Goal: Task Accomplishment & Management: Complete application form

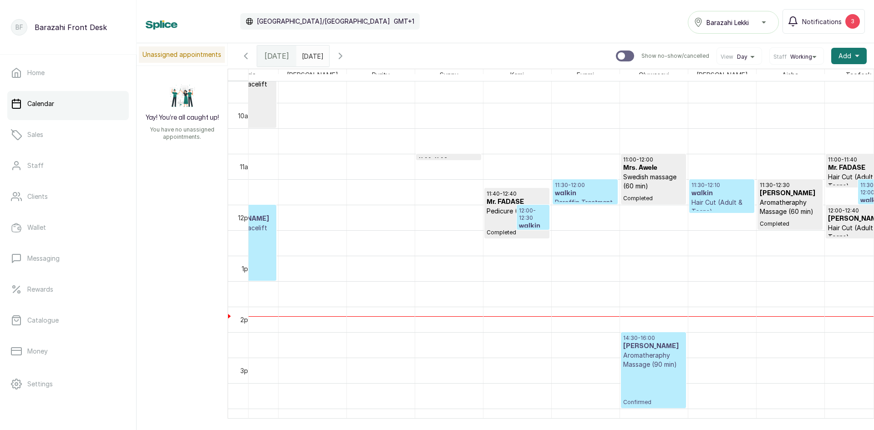
scroll to position [0, 729]
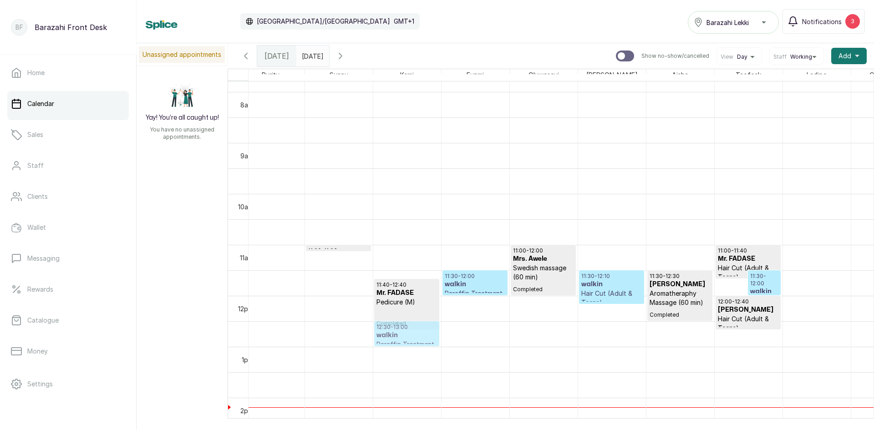
drag, startPoint x: 414, startPoint y: 313, endPoint x: 408, endPoint y: 335, distance: 23.4
click at [408, 335] on div "11:40 - 12:40 Mr. FADASE Pedicure (M) Completed 12:00 - 12:30 walkin Paraffin T…" at bounding box center [407, 295] width 68 height 1223
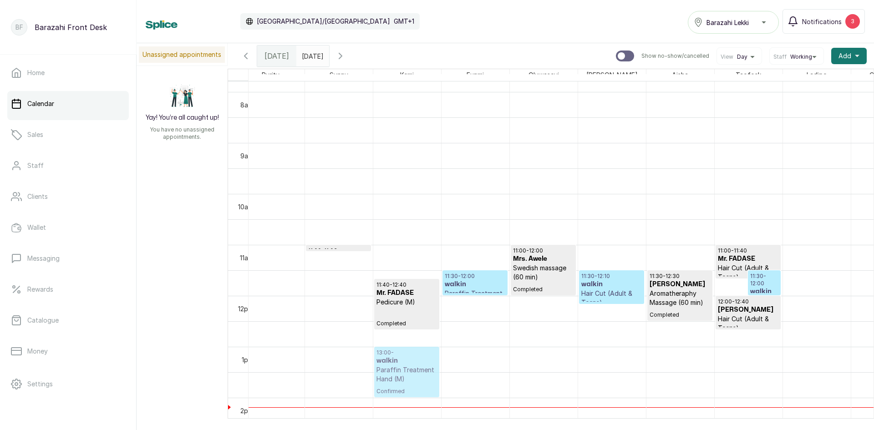
drag, startPoint x: 419, startPoint y: 333, endPoint x: 404, endPoint y: 348, distance: 21.6
click at [403, 349] on div "11:40 - 12:40 Mr. FADASE Pedicure (M) Completed 12:30 - walkin Paraffin Treatme…" at bounding box center [407, 295] width 68 height 1223
drag, startPoint x: 416, startPoint y: 342, endPoint x: 403, endPoint y: 357, distance: 20.0
click at [403, 357] on div "12:00 - 13:00 [PERSON_NAME] Aromatheraphy Massage (60 min) Completed 12:00 - 13…" at bounding box center [372, 295] width 1775 height 1223
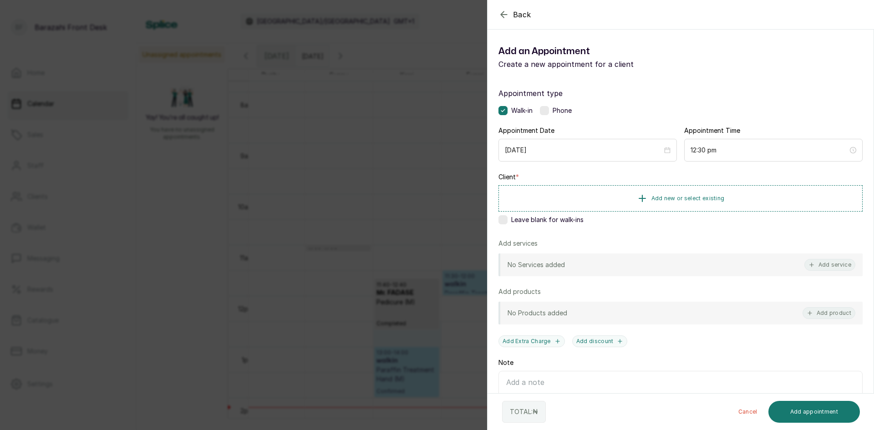
click at [330, 317] on div "Back Add Appointment Add an Appointment Create a new appointment for a client A…" at bounding box center [437, 215] width 874 height 430
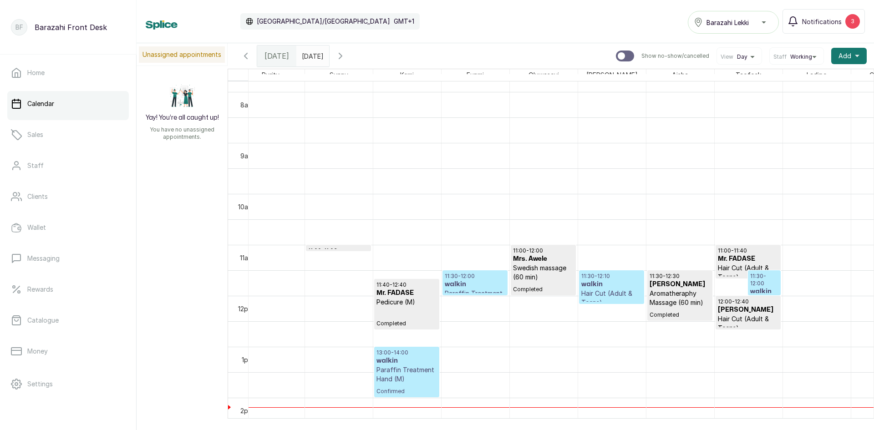
click at [396, 369] on p "Paraffin Treatment Hand (M)" at bounding box center [406, 374] width 61 height 18
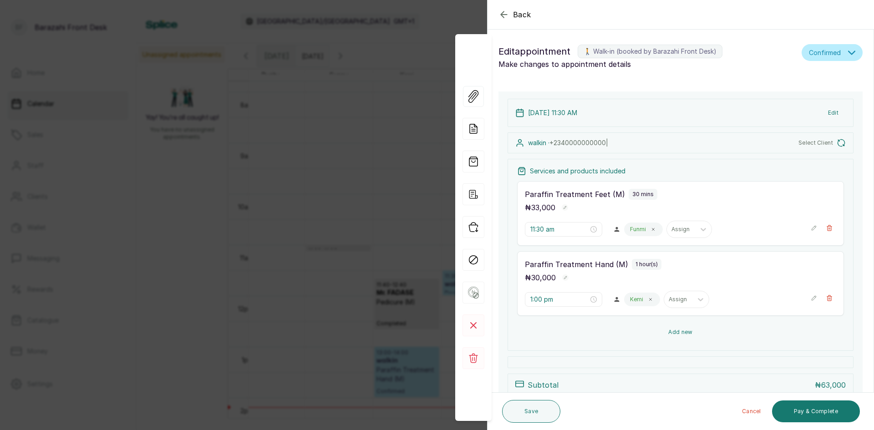
click at [670, 329] on button "Add new" at bounding box center [680, 332] width 327 height 22
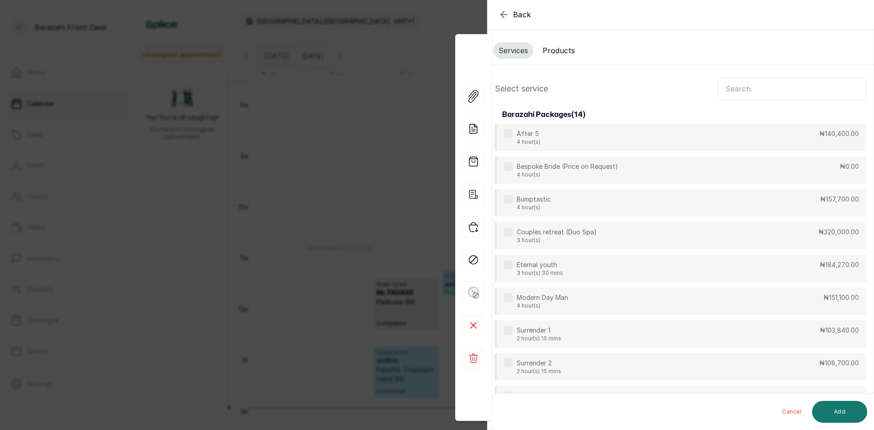
click at [578, 56] on button "Products" at bounding box center [558, 50] width 43 height 16
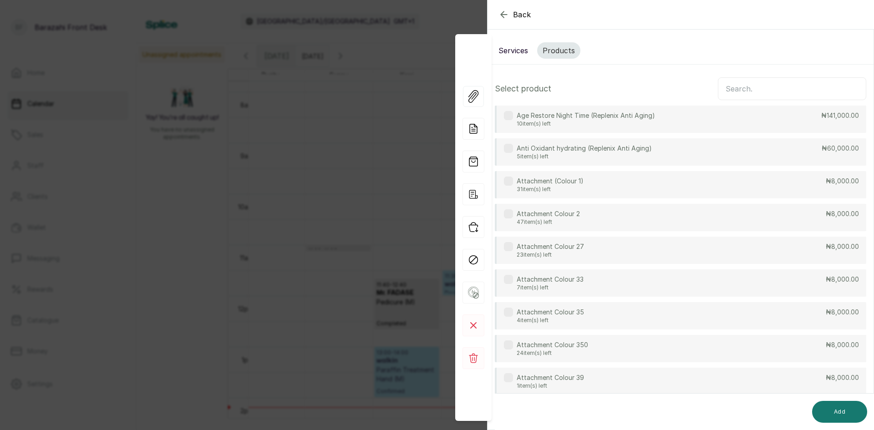
click at [723, 88] on input "text" at bounding box center [792, 88] width 148 height 23
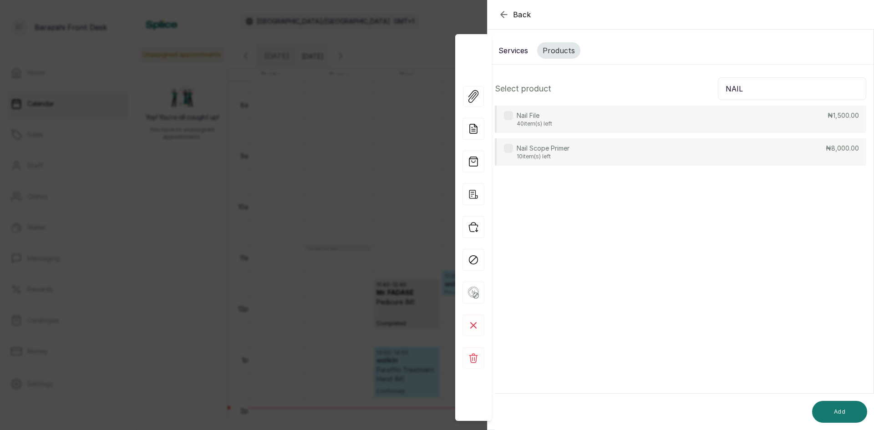
type input "NAIL"
click at [687, 147] on div "Nail Scope Primer 10 item(s) left ₦8,000.00" at bounding box center [680, 151] width 371 height 27
click at [840, 407] on button "Add" at bounding box center [839, 412] width 55 height 22
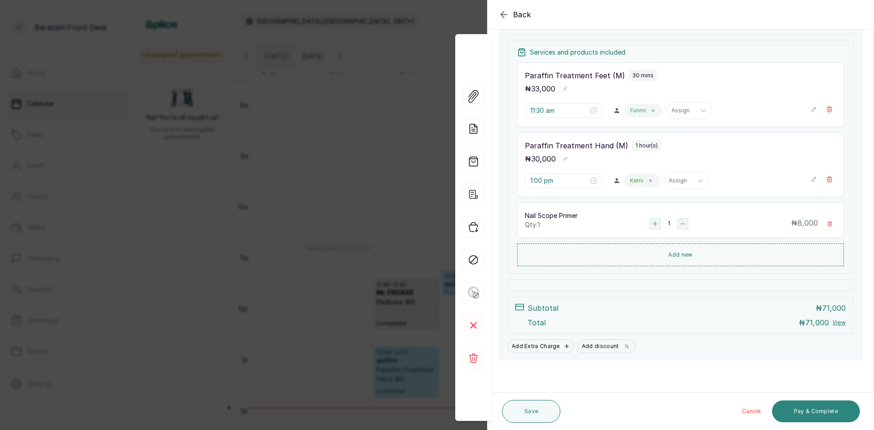
click at [823, 411] on button "Pay & Complete" at bounding box center [816, 411] width 88 height 22
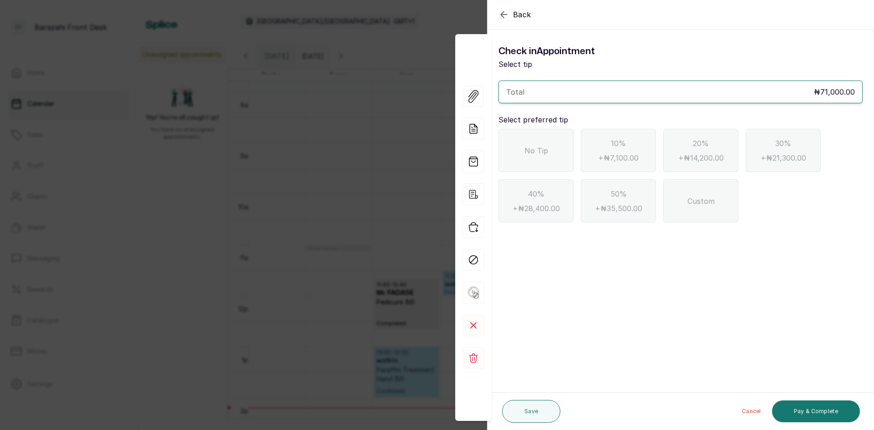
drag, startPoint x: 519, startPoint y: 155, endPoint x: 586, endPoint y: 199, distance: 80.4
click at [519, 158] on div "No Tip" at bounding box center [535, 150] width 75 height 43
click at [792, 405] on button "Pay & Complete" at bounding box center [816, 411] width 88 height 22
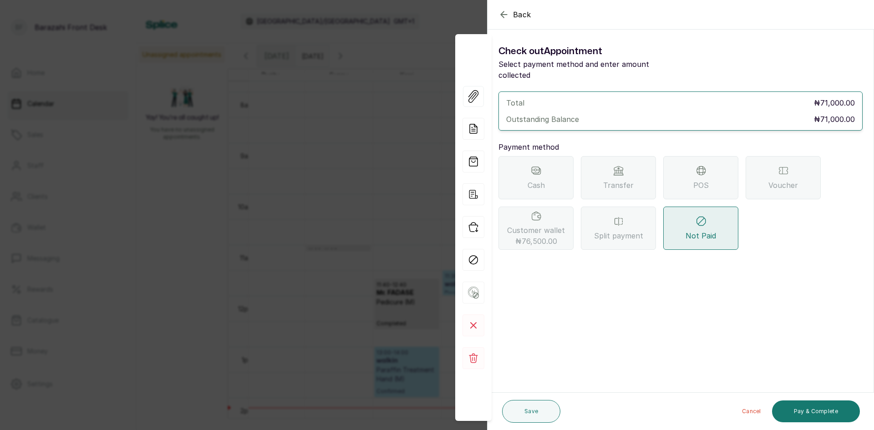
click at [593, 173] on div "Transfer" at bounding box center [618, 177] width 75 height 43
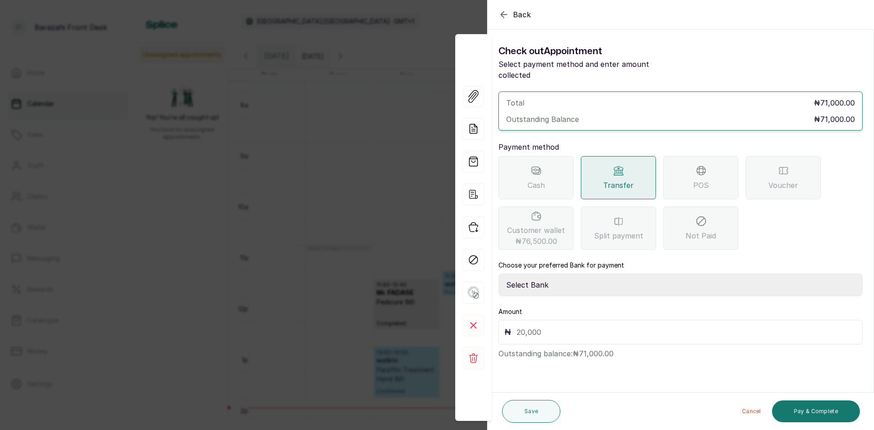
click at [548, 278] on select "Select Bank BARAZAHI LIMITED Access Bank TRACTION/TR BARAZAHI Paystack-Titan Ba…" at bounding box center [680, 285] width 364 height 23
select select "3da602f6-cb5f-407a-81f6-dc86d0307638"
click at [498, 274] on select "Select Bank BARAZAHI LIMITED Access Bank TRACTION/TR BARAZAHI Paystack-Titan Ba…" at bounding box center [680, 285] width 364 height 23
click at [529, 329] on div "₦" at bounding box center [680, 332] width 364 height 25
click at [521, 326] on input "text" at bounding box center [687, 332] width 340 height 13
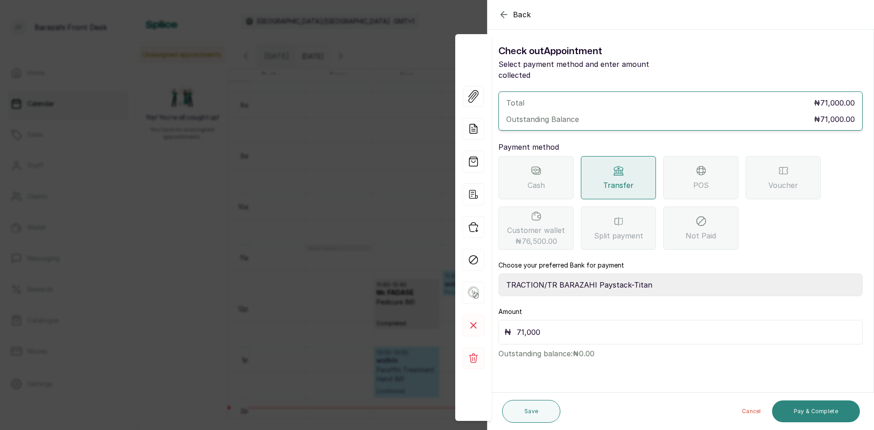
type input "71,000"
click at [842, 407] on button "Pay & Complete" at bounding box center [816, 411] width 88 height 22
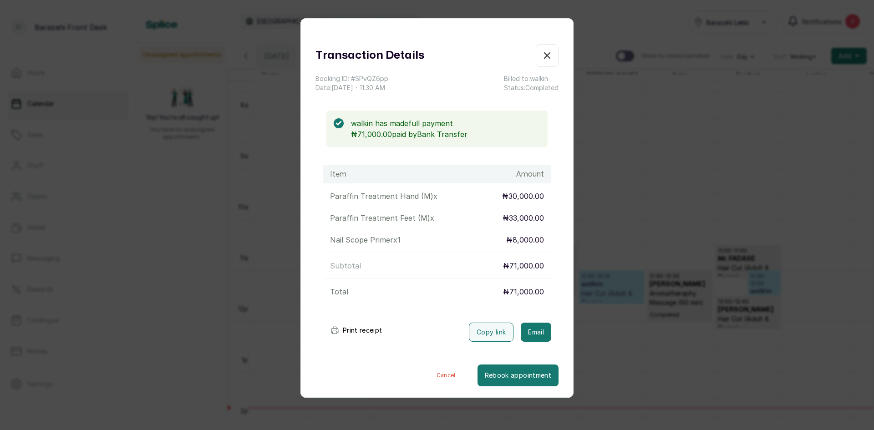
click at [542, 58] on icon "button" at bounding box center [547, 55] width 11 height 11
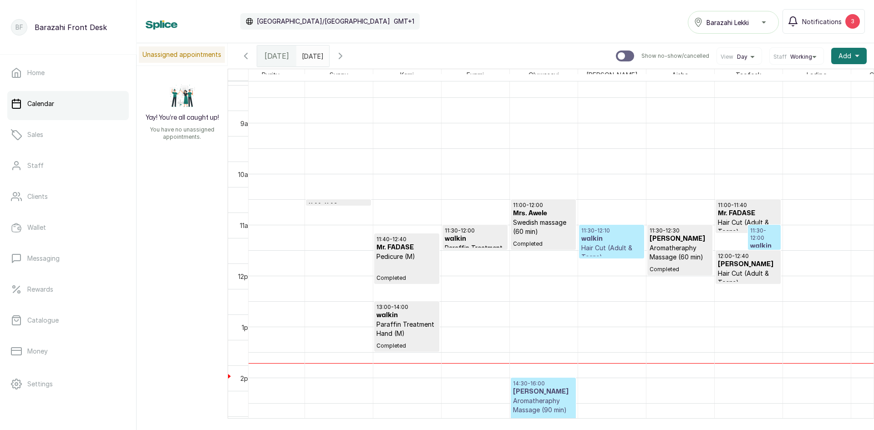
scroll to position [443, 0]
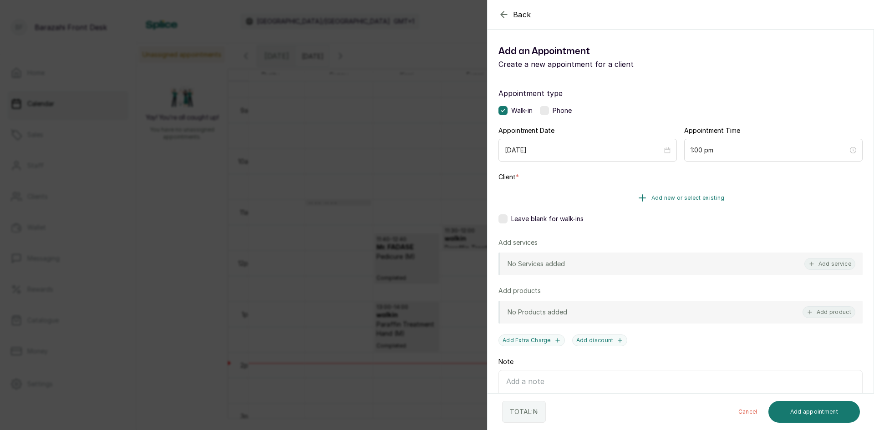
click at [612, 196] on button "Add new or select existing" at bounding box center [680, 197] width 364 height 25
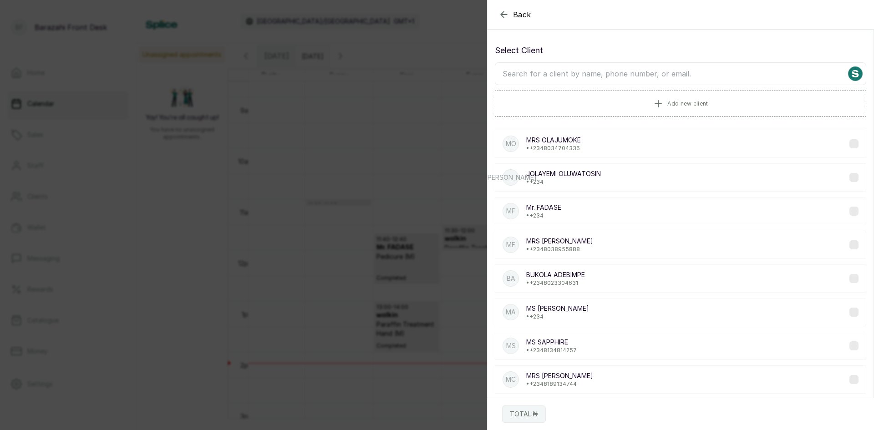
click at [581, 72] on input "text" at bounding box center [680, 73] width 371 height 23
type input "K"
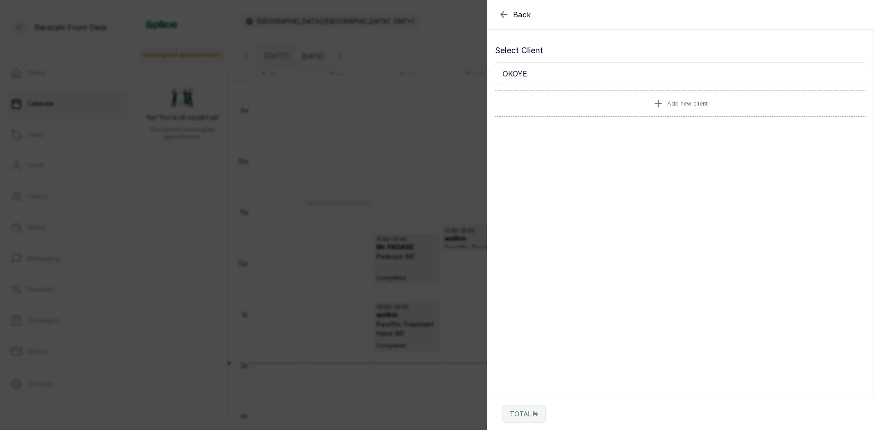
type input "OKOYE"
click at [501, 14] on icon "button" at bounding box center [503, 14] width 11 height 11
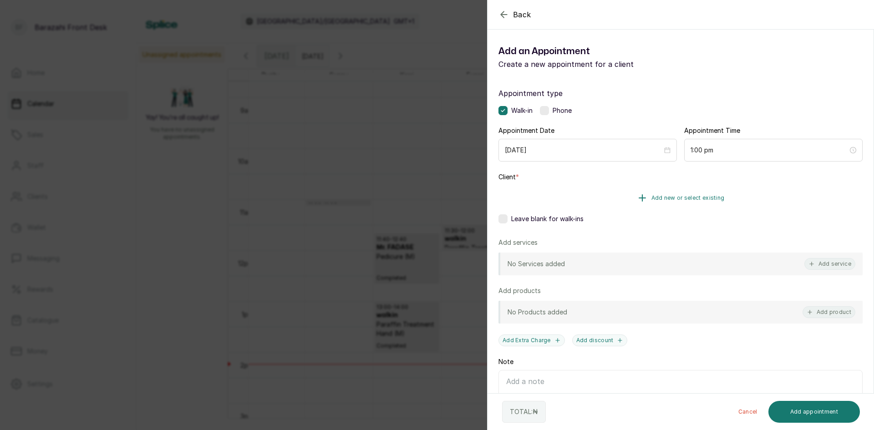
click at [654, 195] on span "Add new or select existing" at bounding box center [687, 197] width 73 height 7
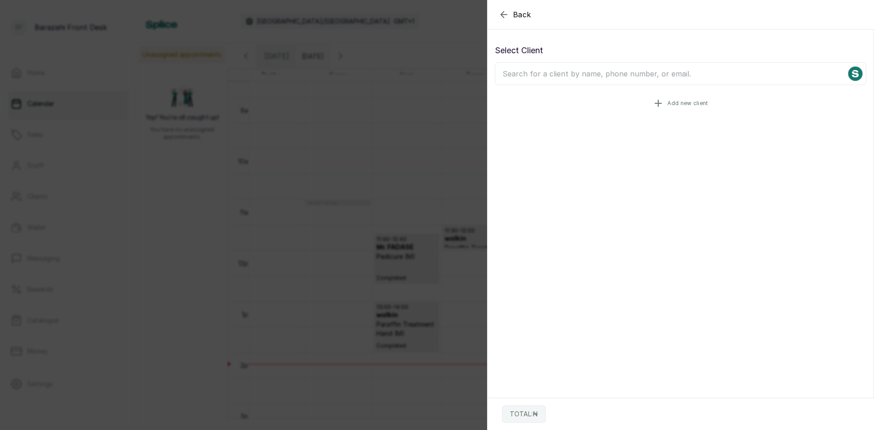
click at [594, 98] on button "Add new client" at bounding box center [680, 103] width 371 height 25
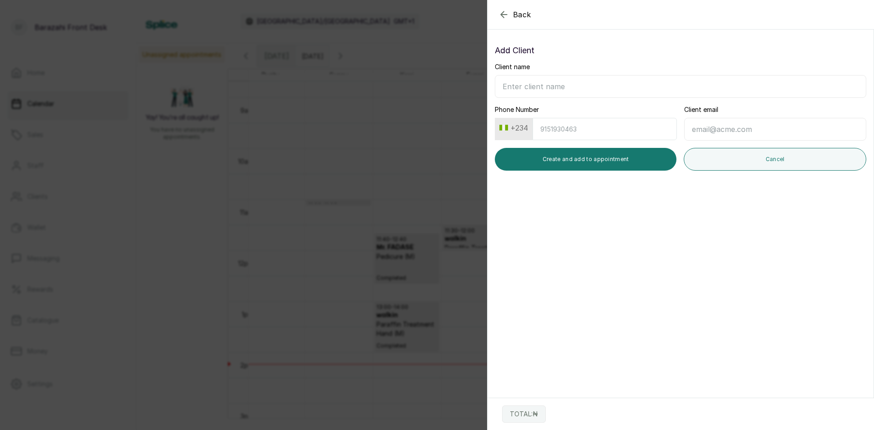
click at [573, 90] on input "Client name" at bounding box center [680, 86] width 371 height 23
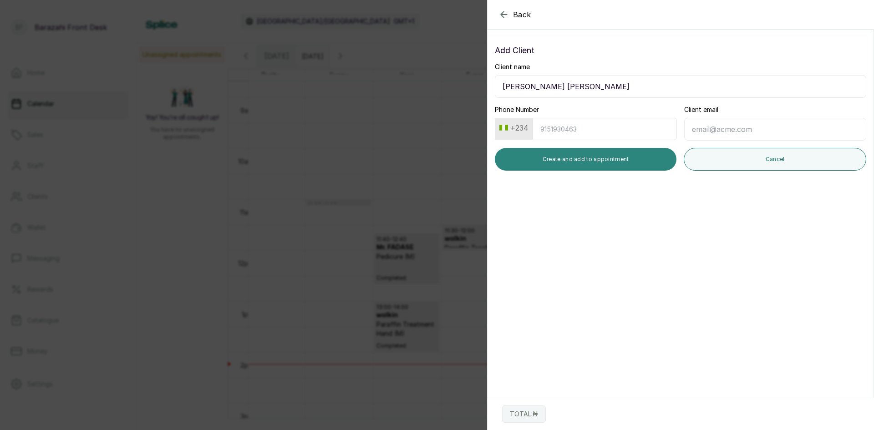
type input "[PERSON_NAME] [PERSON_NAME]"
click at [542, 156] on button "Create and add to appointment" at bounding box center [586, 159] width 182 height 23
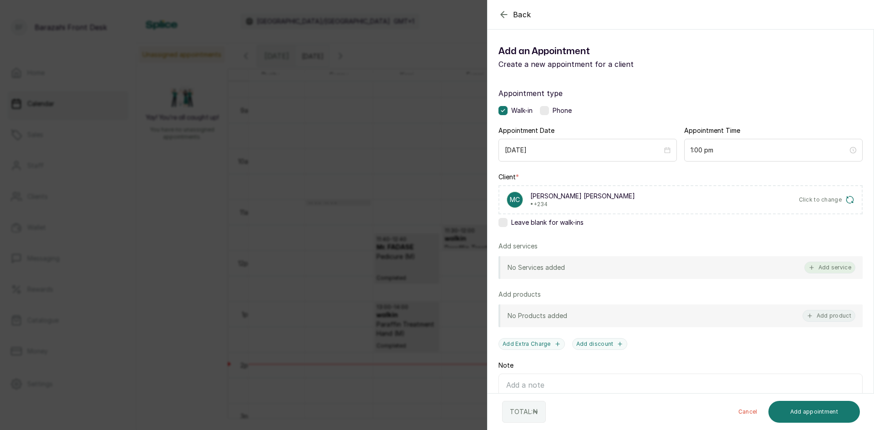
click at [820, 270] on button "Add service" at bounding box center [829, 268] width 51 height 12
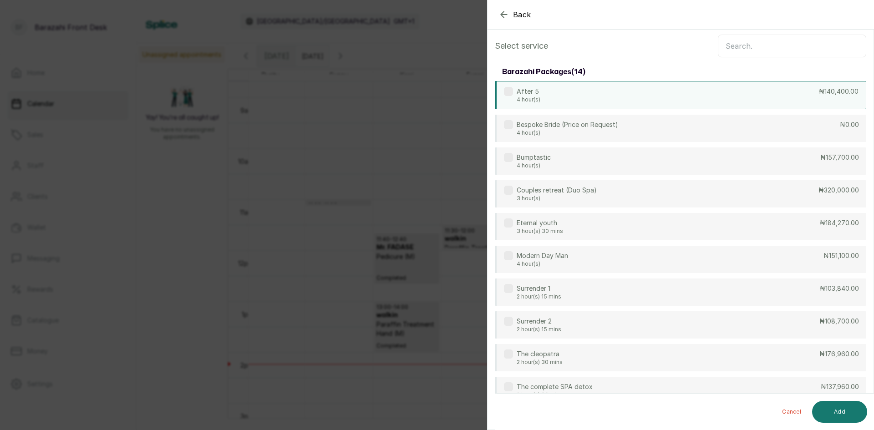
scroll to position [0, 0]
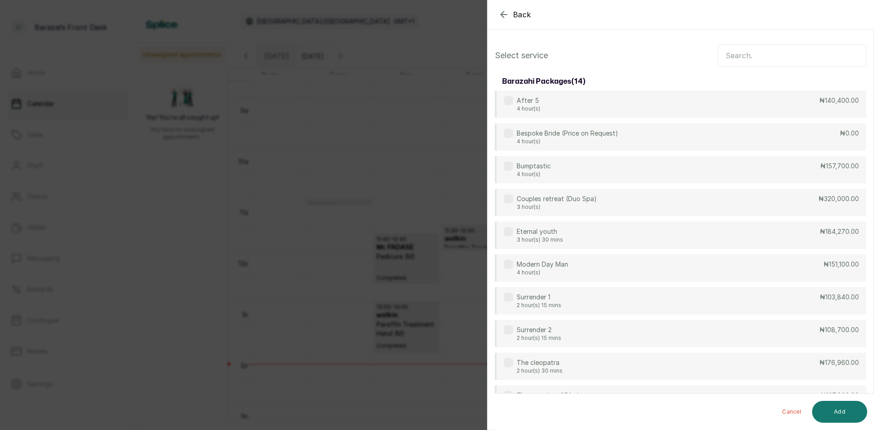
click at [759, 56] on input "text" at bounding box center [792, 55] width 148 height 23
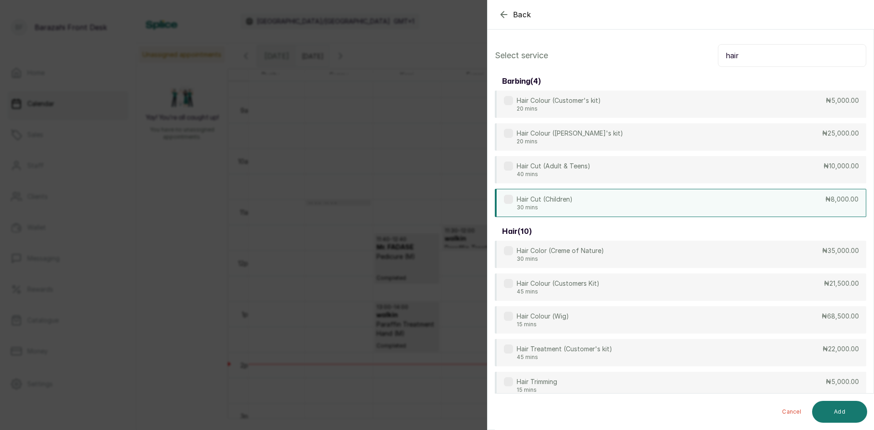
type input "hair"
click at [605, 196] on div "Hair Cut (Children) 30 mins ₦8,000.00" at bounding box center [680, 203] width 371 height 28
click at [849, 412] on button "Add" at bounding box center [839, 412] width 55 height 22
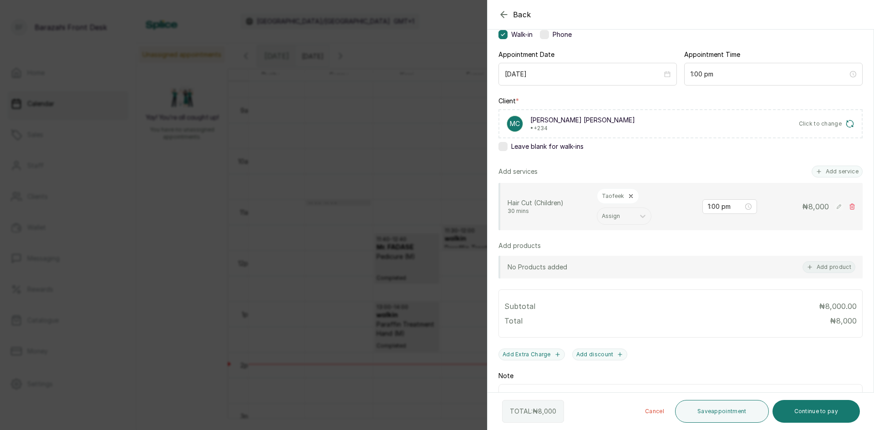
scroll to position [91, 0]
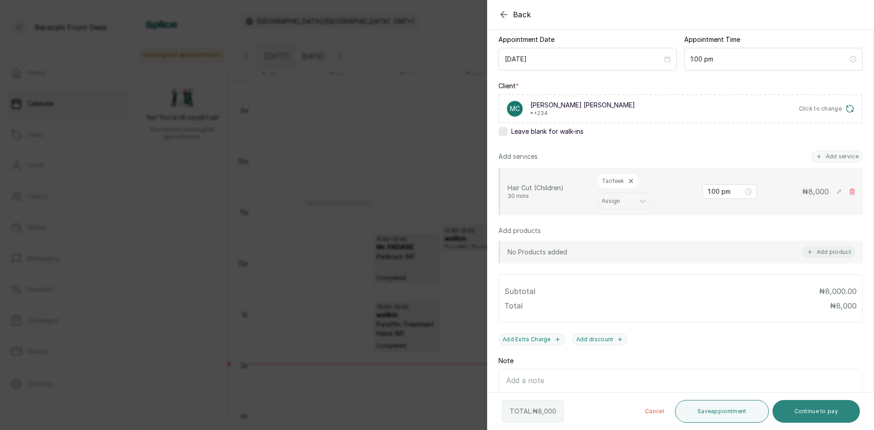
click at [811, 407] on button "Continue to pay" at bounding box center [816, 411] width 88 height 23
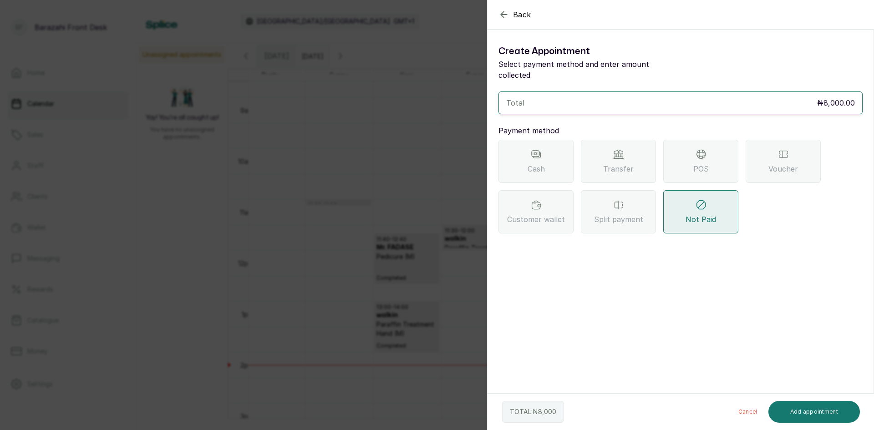
drag, startPoint x: 712, startPoint y: 160, endPoint x: 712, endPoint y: 168, distance: 8.2
click at [712, 168] on div "POS" at bounding box center [700, 161] width 75 height 43
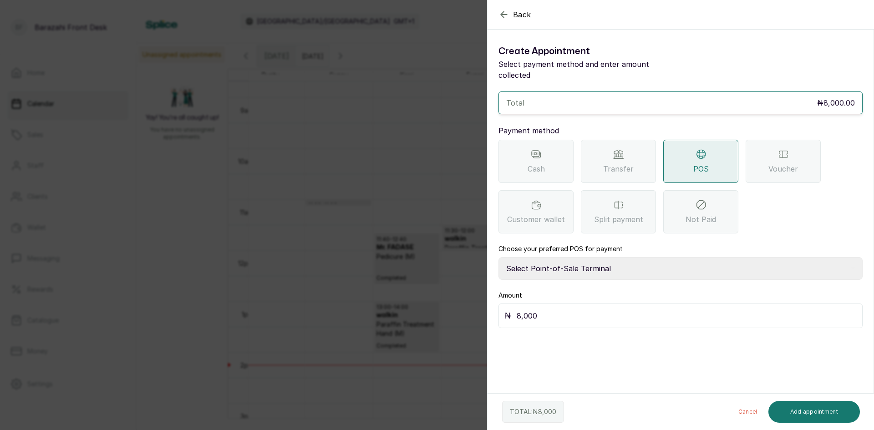
click at [590, 258] on select "Select Point-of-Sale Terminal [GEOGRAPHIC_DATA] POS Paystack-Titan Access POS A…" at bounding box center [680, 268] width 364 height 23
select select "4d1b21be-96f6-4525-8484-90dd038af117"
click at [498, 257] on select "Select Point-of-Sale Terminal [GEOGRAPHIC_DATA] POS Paystack-Titan Access POS A…" at bounding box center [680, 268] width 364 height 23
click at [826, 413] on button "Add appointment" at bounding box center [814, 412] width 92 height 22
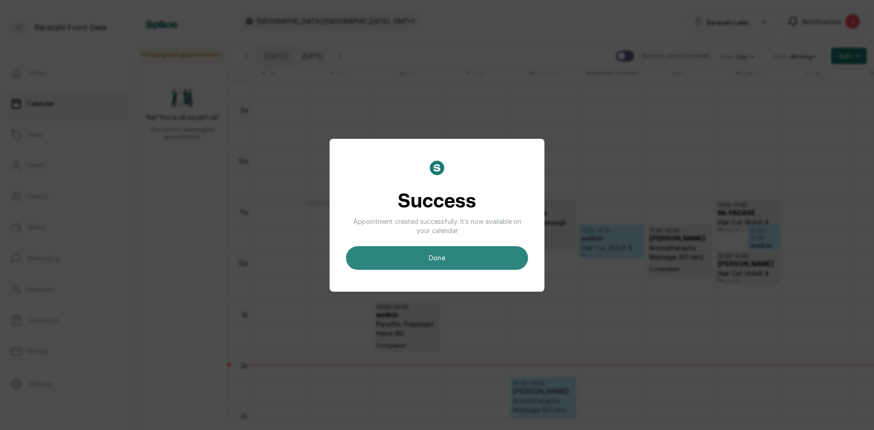
click at [472, 262] on button "done" at bounding box center [437, 258] width 182 height 24
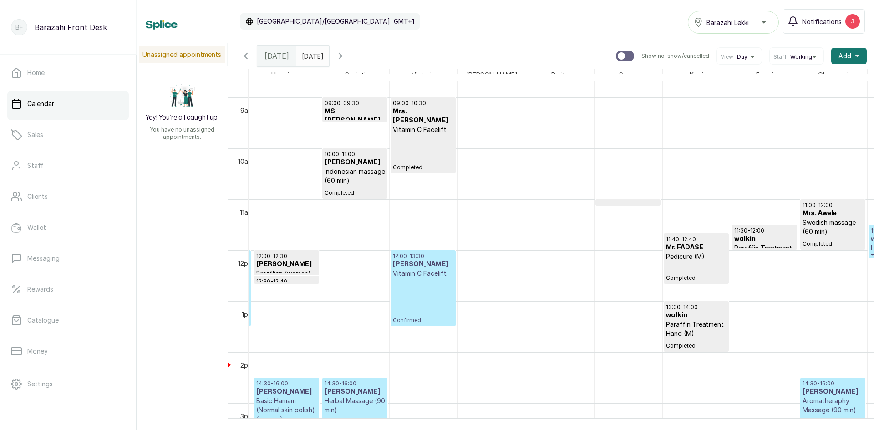
scroll to position [0, 460]
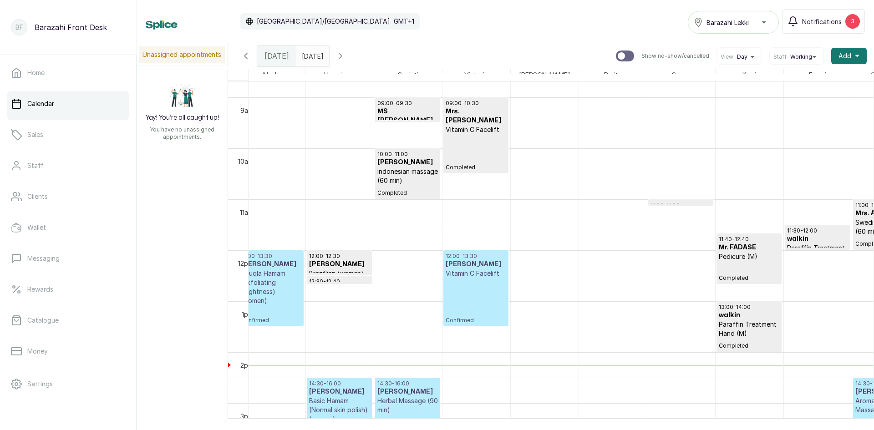
click at [343, 270] on p "Brazillian (women)" at bounding box center [339, 273] width 61 height 9
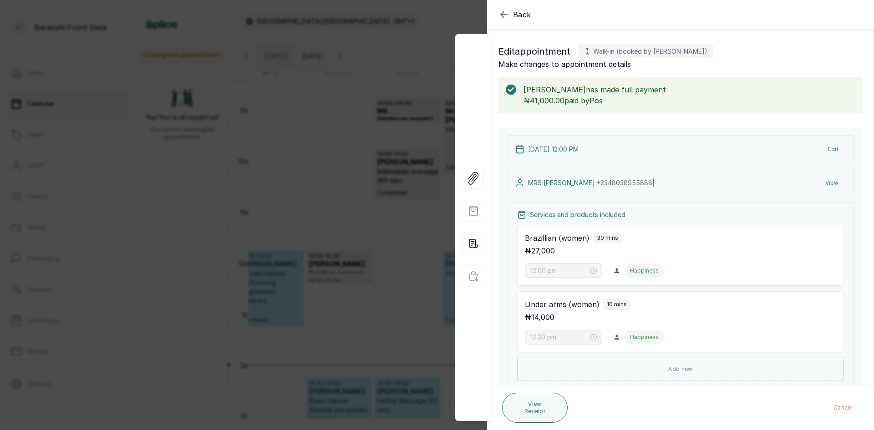
click at [394, 314] on div "Back Appointment Details Edit appointment 🚶 Walk-in (booked by [PERSON_NAME]) M…" at bounding box center [437, 215] width 874 height 430
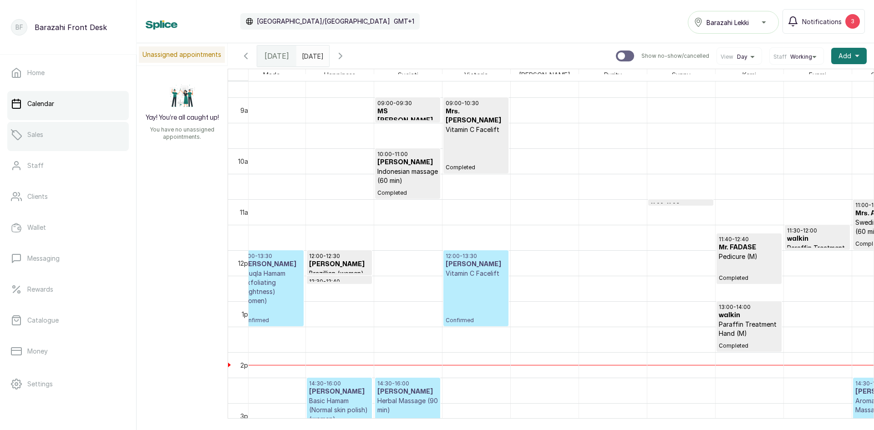
click at [72, 140] on link "Sales" at bounding box center [68, 134] width 122 height 25
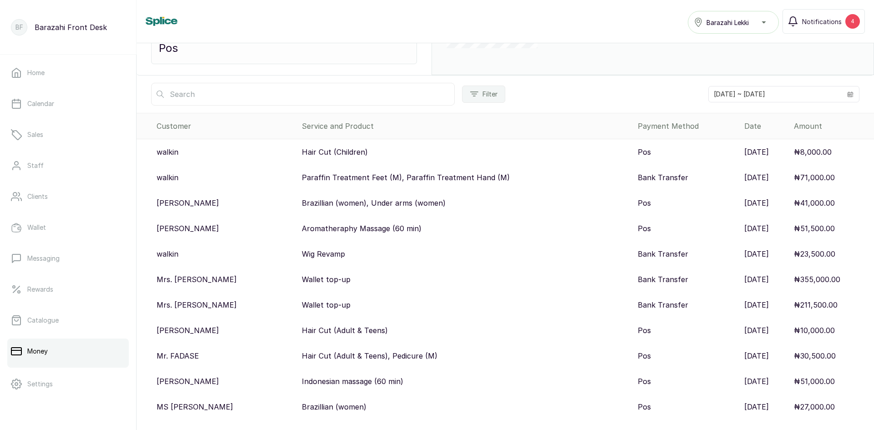
scroll to position [148, 0]
click at [67, 110] on link "Calendar" at bounding box center [68, 103] width 122 height 25
